Goal: Task Accomplishment & Management: Manage account settings

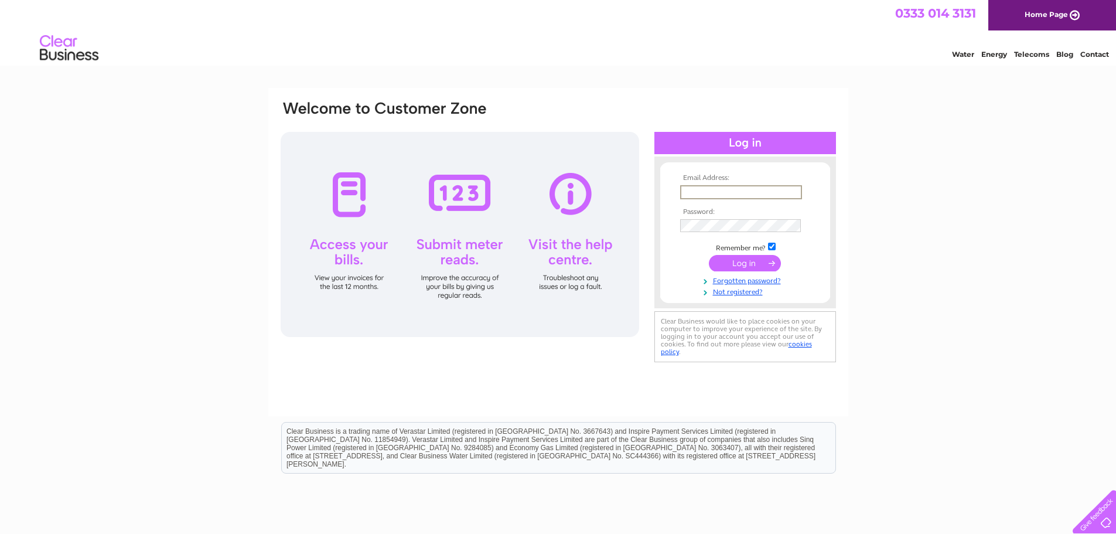
click at [781, 194] on input "text" at bounding box center [741, 192] width 122 height 14
type input "[EMAIL_ADDRESS][DOMAIN_NAME]"
click at [709, 255] on input "submit" at bounding box center [745, 263] width 72 height 16
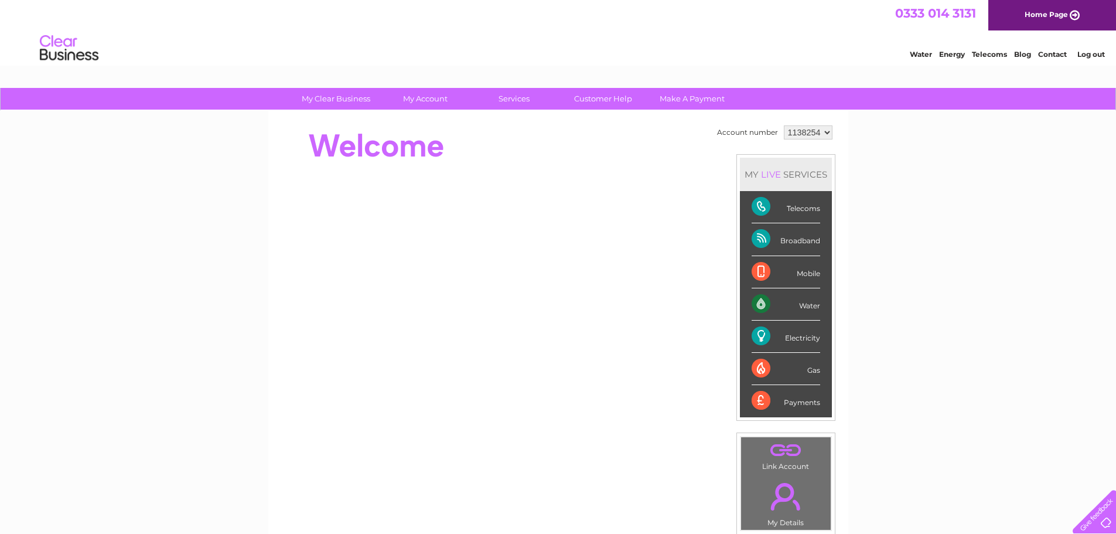
click at [825, 135] on select "1138254" at bounding box center [808, 132] width 49 height 14
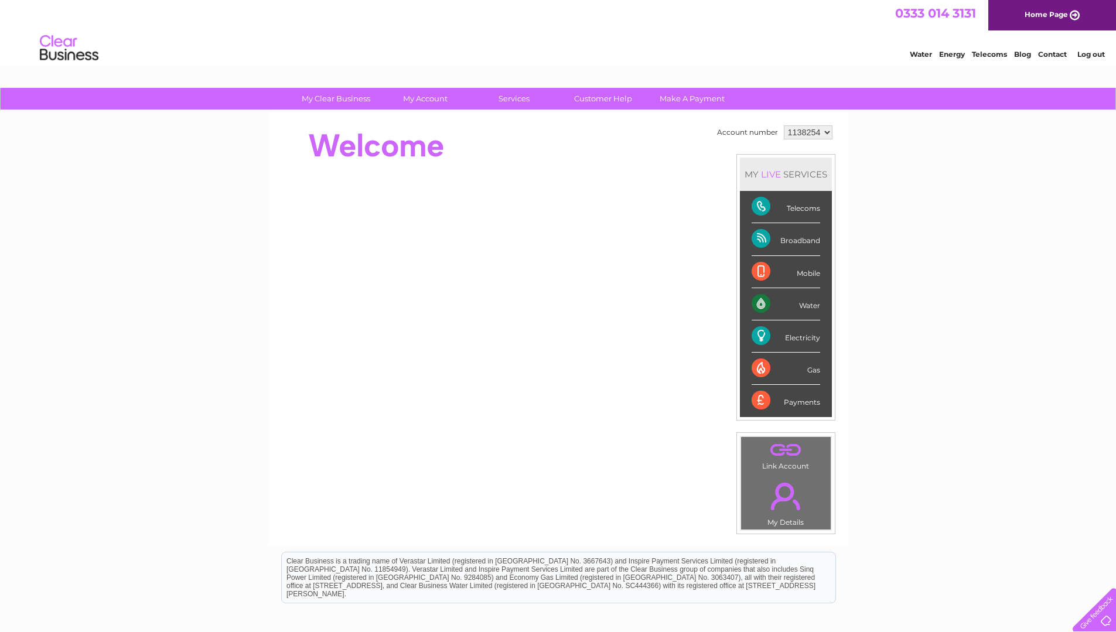
click at [1098, 52] on link "Log out" at bounding box center [1091, 54] width 28 height 9
